Goal: Task Accomplishment & Management: Use online tool/utility

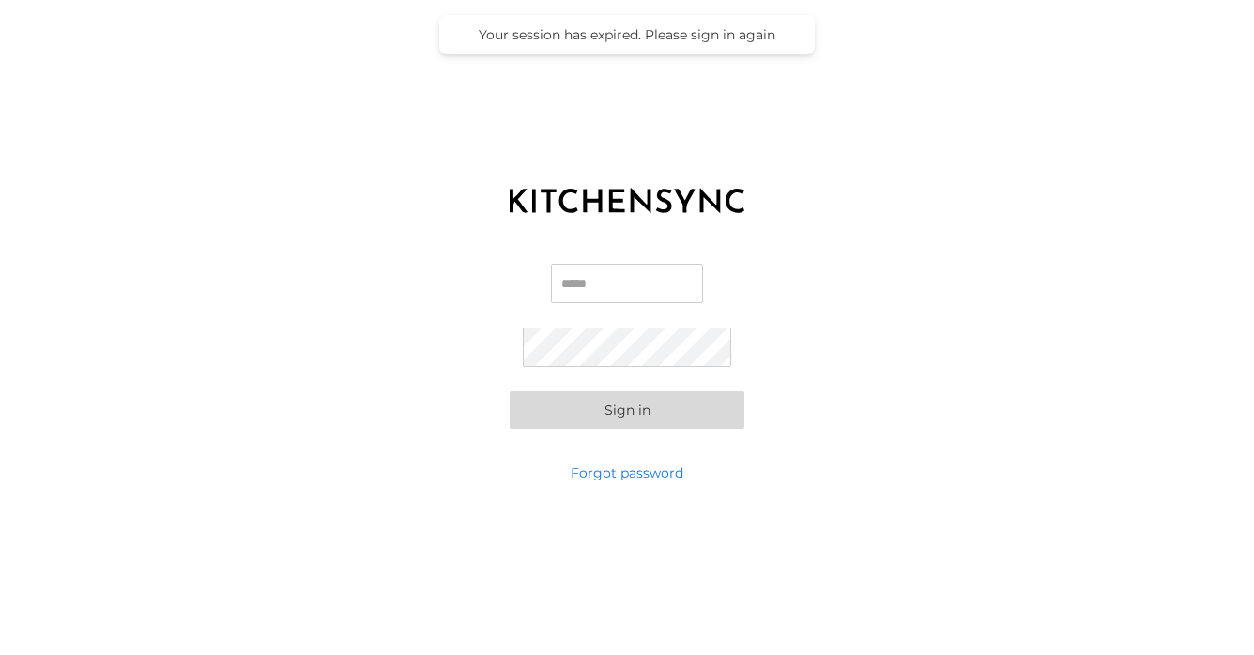
type input "**********"
click at [639, 410] on button "Sign in" at bounding box center [627, 410] width 235 height 38
